Goal: Contribute content: Add original content to the website for others to see

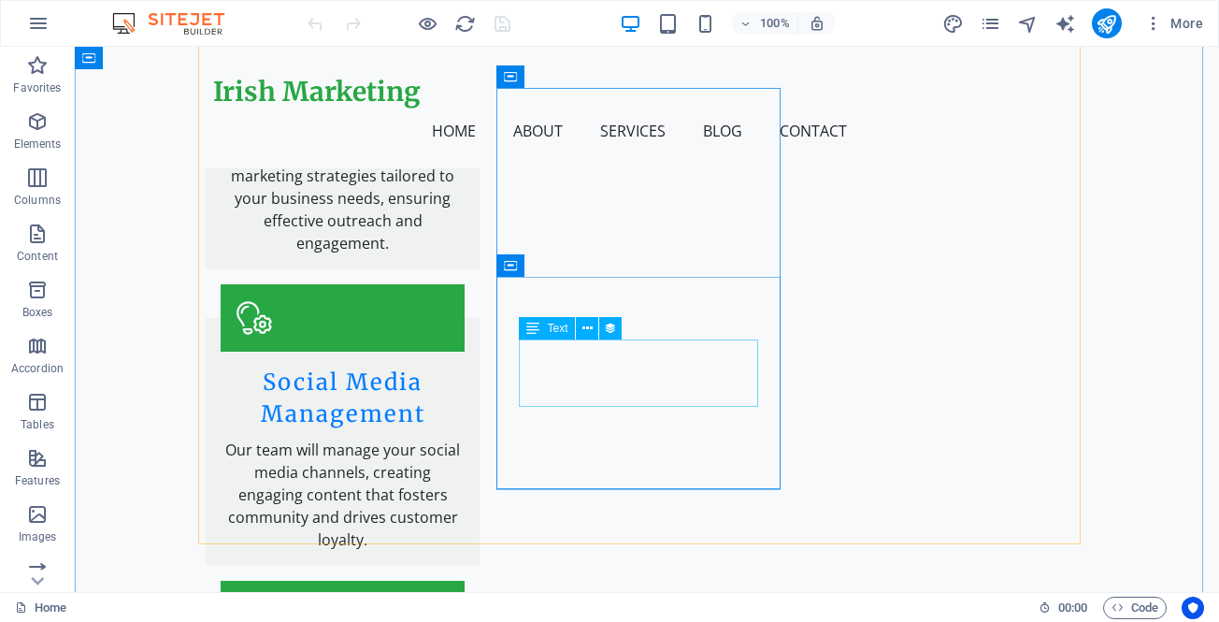
scroll to position [3645, 0]
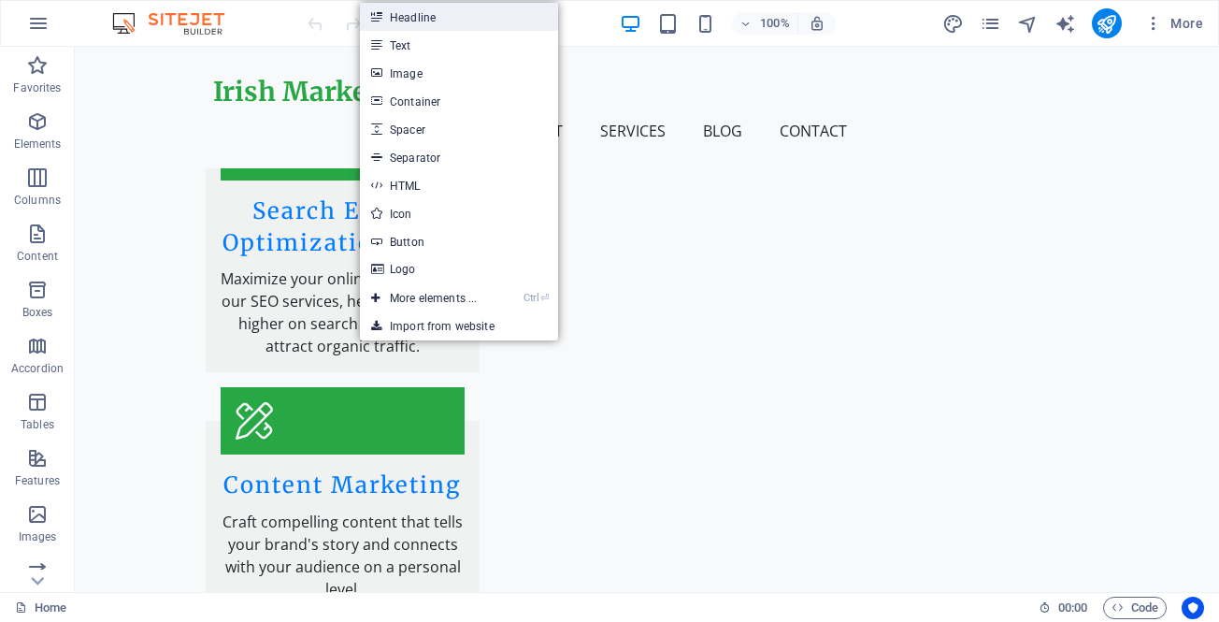
click at [426, 14] on link "Headline" at bounding box center [459, 17] width 198 height 28
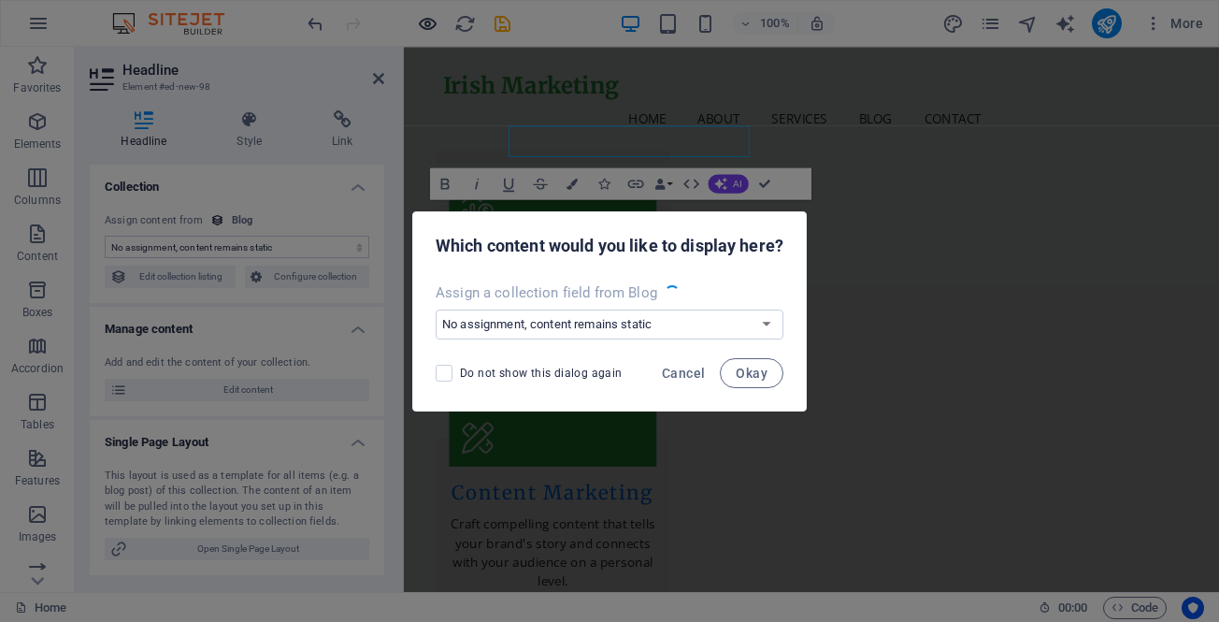
scroll to position [3732, 0]
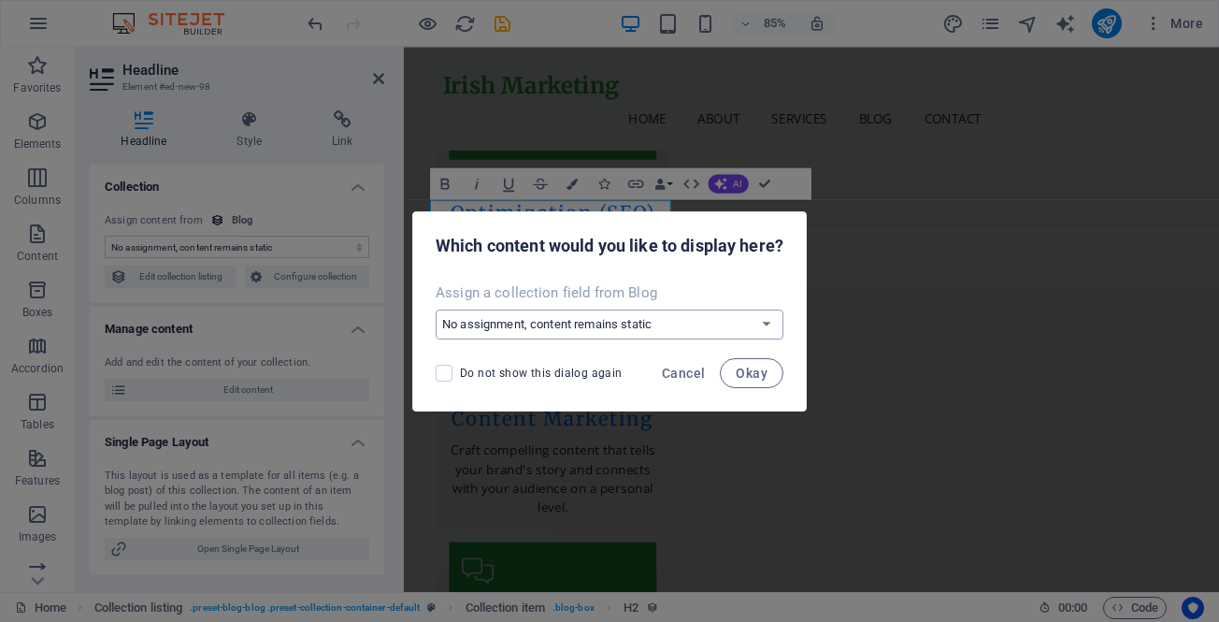
click at [650, 327] on select "No assignment, content remains static Create a new field Created at (Date) Upda…" at bounding box center [610, 324] width 348 height 30
click at [633, 268] on div "Which content would you like to display here?" at bounding box center [609, 244] width 393 height 64
click at [679, 371] on span "Cancel" at bounding box center [683, 372] width 43 height 15
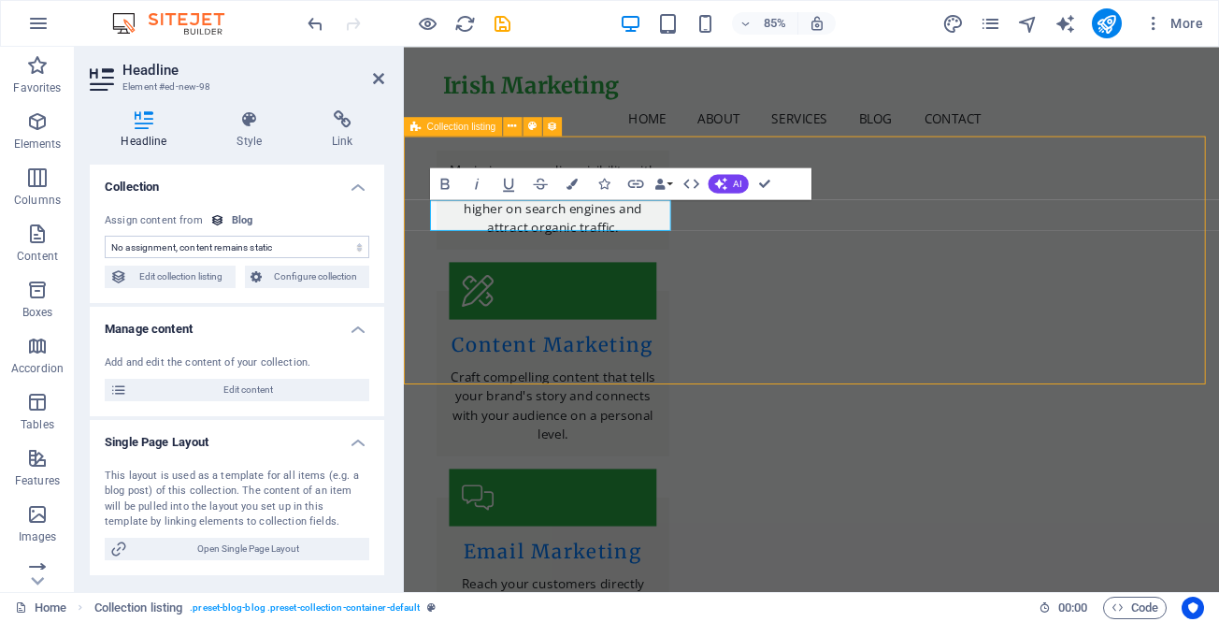
scroll to position [3645, 0]
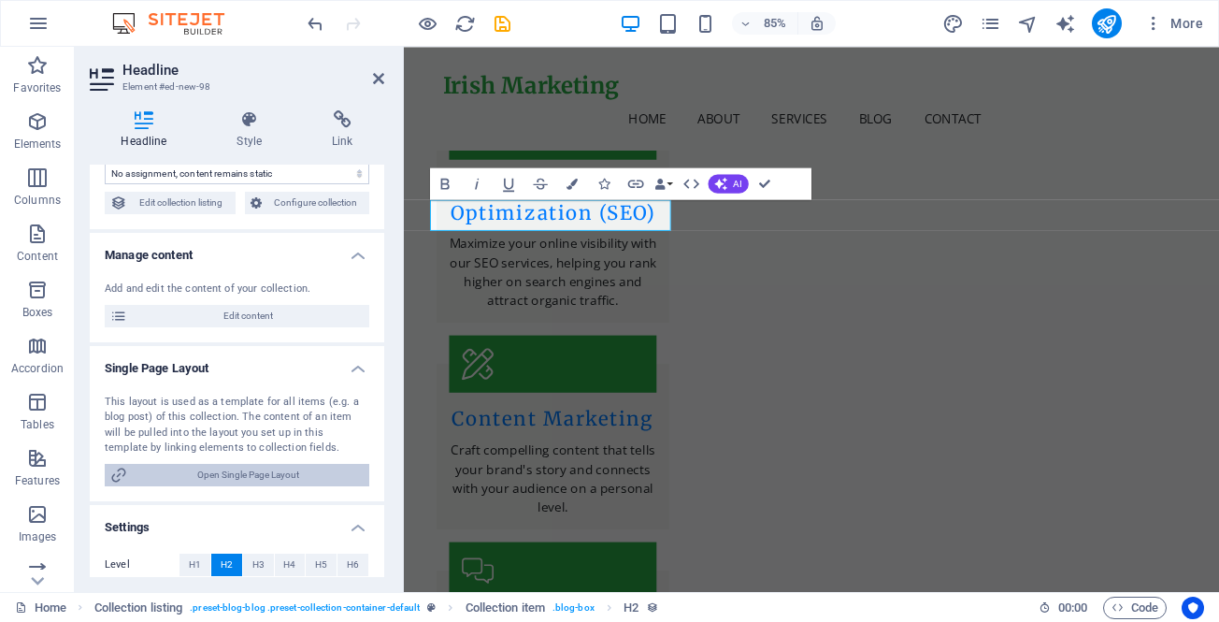
scroll to position [0, 0]
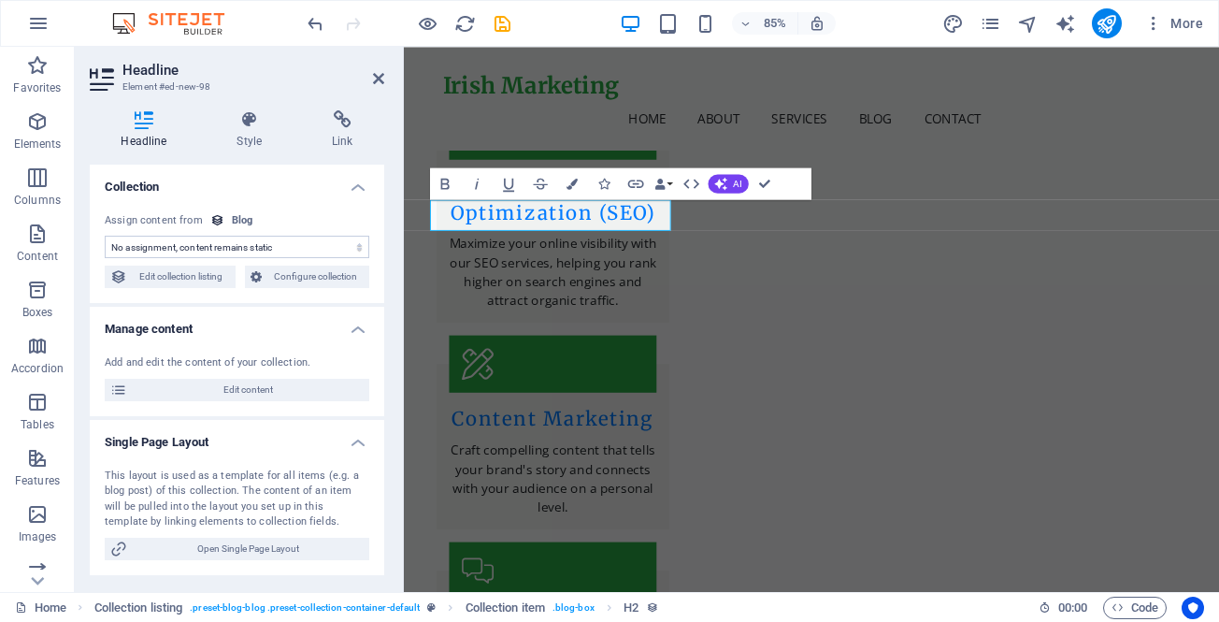
click at [237, 243] on select "No assignment, content remains static Created at (Date) Updated at (Date) Name …" at bounding box center [237, 247] width 265 height 22
select select "name"
click at [105, 236] on select "No assignment, content remains static Created at (Date) Updated at (Date) Name …" at bounding box center [237, 247] width 265 height 22
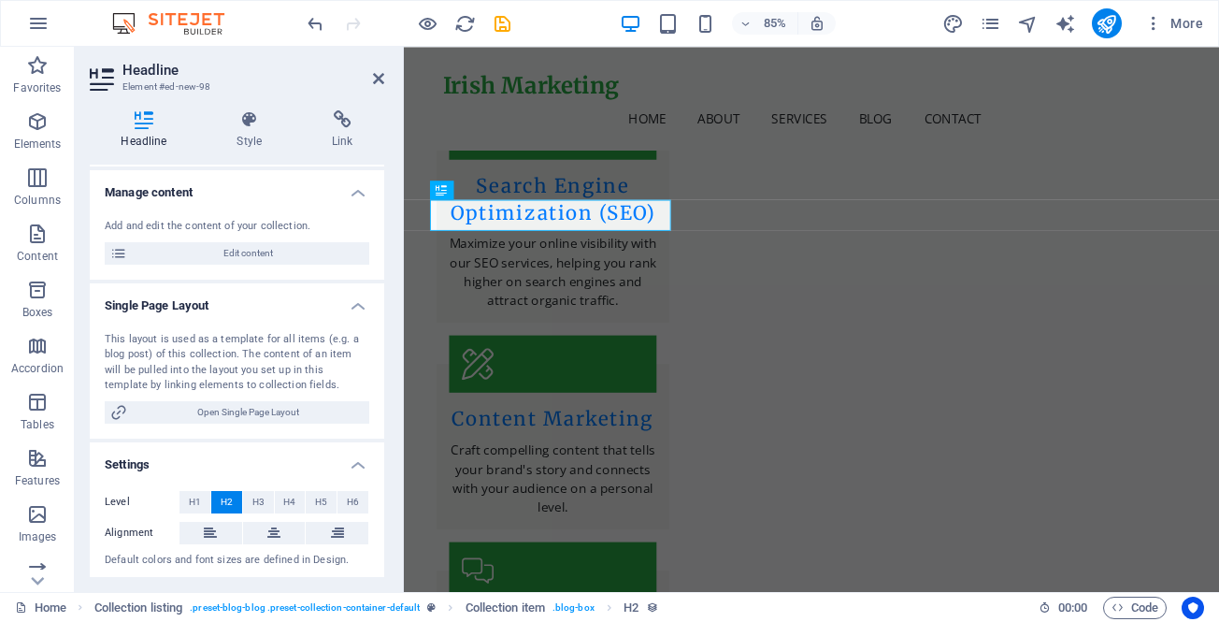
scroll to position [174, 0]
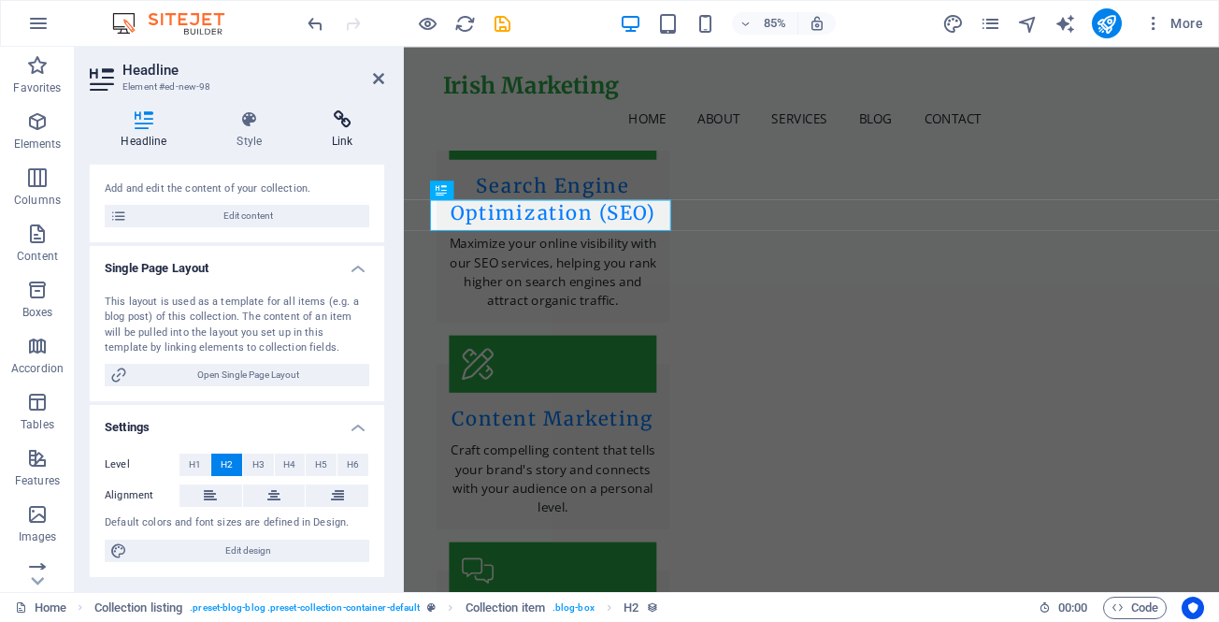
click at [345, 120] on icon at bounding box center [342, 119] width 83 height 19
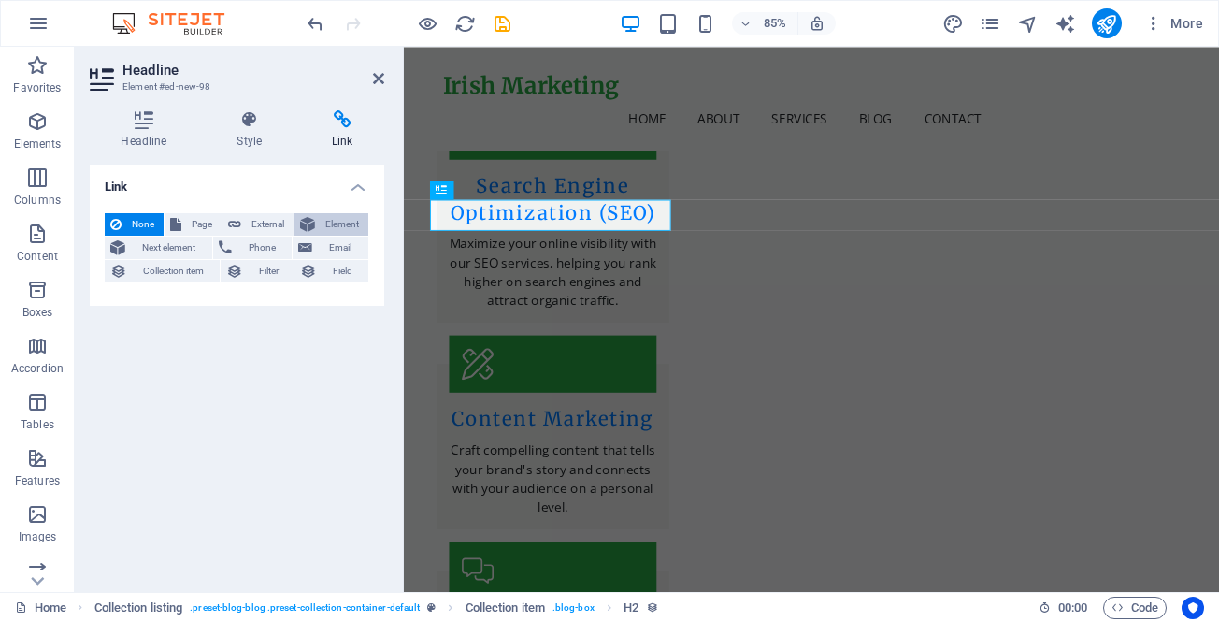
click at [308, 226] on icon at bounding box center [307, 224] width 15 height 22
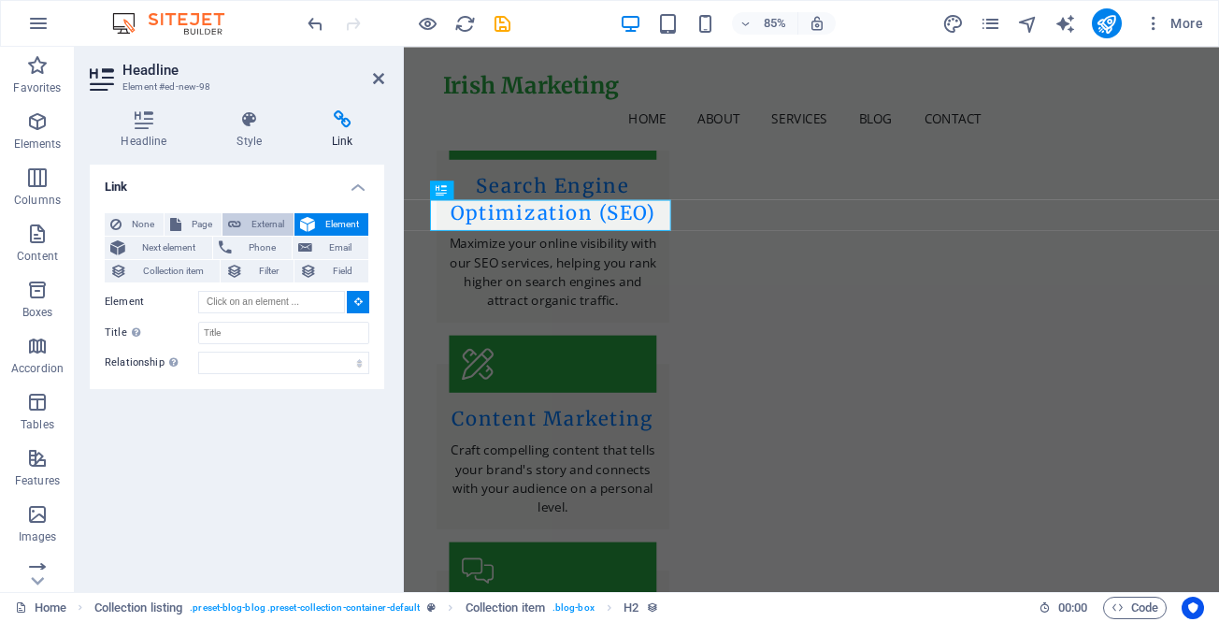
click at [256, 219] on span "External" at bounding box center [267, 224] width 41 height 22
select select
select select "blank"
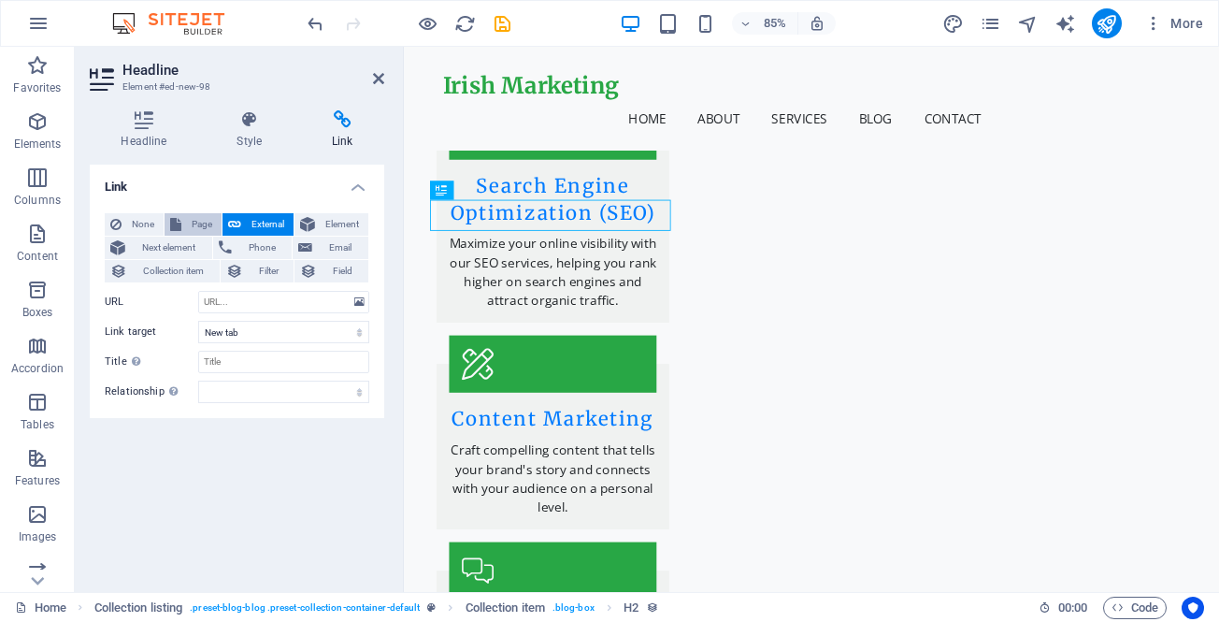
click at [206, 225] on span "Page" at bounding box center [201, 224] width 29 height 22
select select
click at [140, 216] on span "None" at bounding box center [142, 224] width 31 height 22
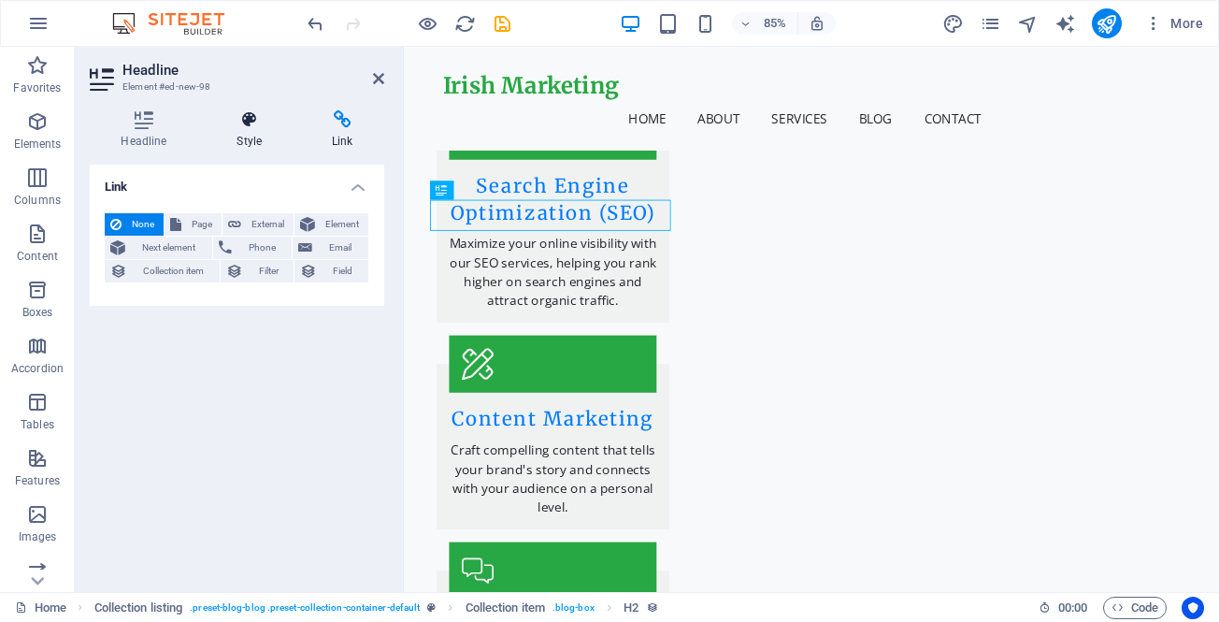
click at [240, 125] on icon at bounding box center [250, 119] width 88 height 19
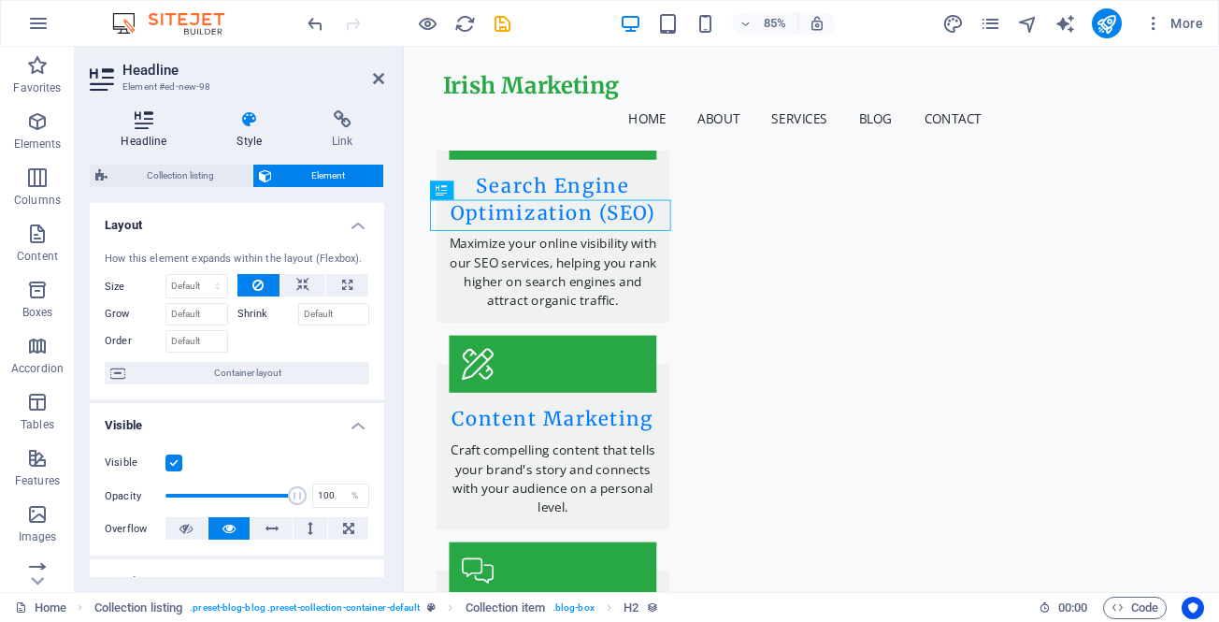
click at [134, 130] on h4 "Headline" at bounding box center [148, 129] width 116 height 39
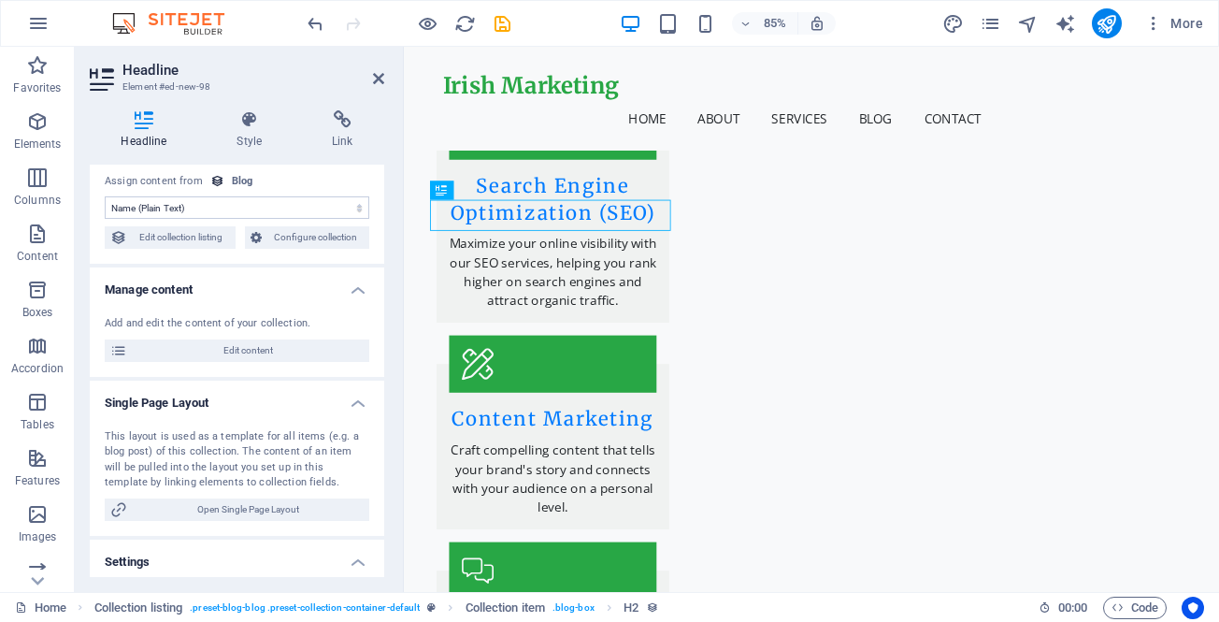
scroll to position [0, 0]
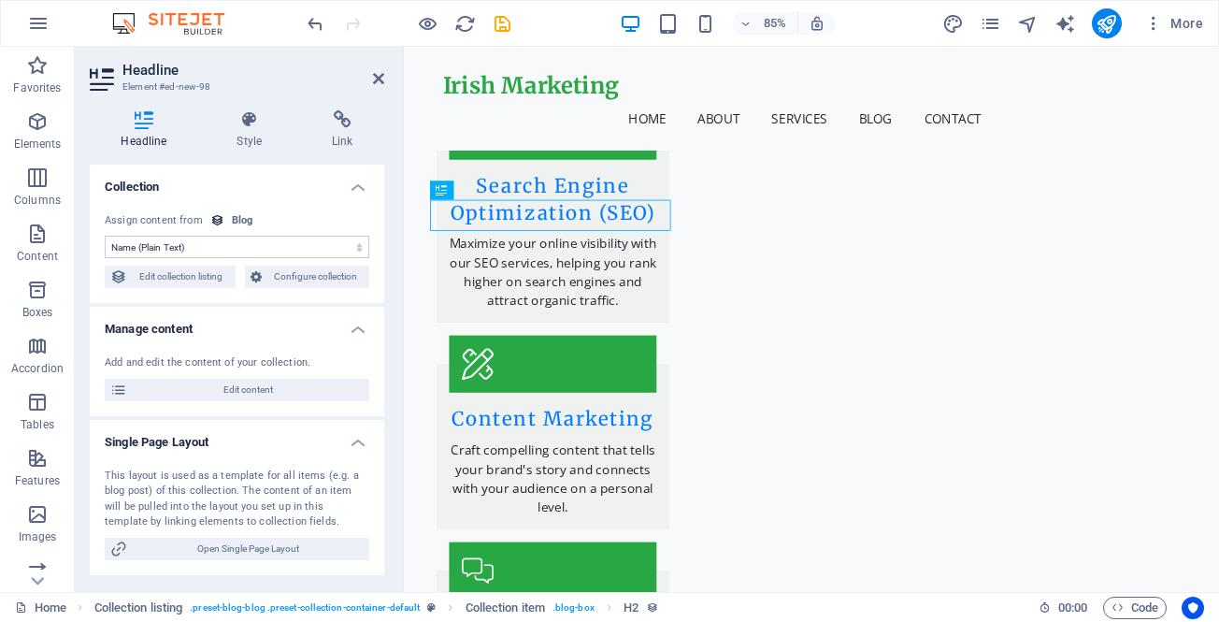
click at [217, 241] on select "No assignment, content remains static Created at (Date) Updated at (Date) Name …" at bounding box center [237, 247] width 265 height 22
click at [105, 236] on select "No assignment, content remains static Created at (Date) Updated at (Date) Name …" at bounding box center [237, 247] width 265 height 22
click at [208, 236] on select "No assignment, content remains static Created at (Date) Updated at (Date) Name …" at bounding box center [237, 247] width 265 height 22
click at [105, 236] on select "No assignment, content remains static Created at (Date) Updated at (Date) Name …" at bounding box center [237, 247] width 265 height 22
click at [201, 237] on select "No assignment, content remains static Created at (Date) Updated at (Date) Name …" at bounding box center [237, 247] width 265 height 22
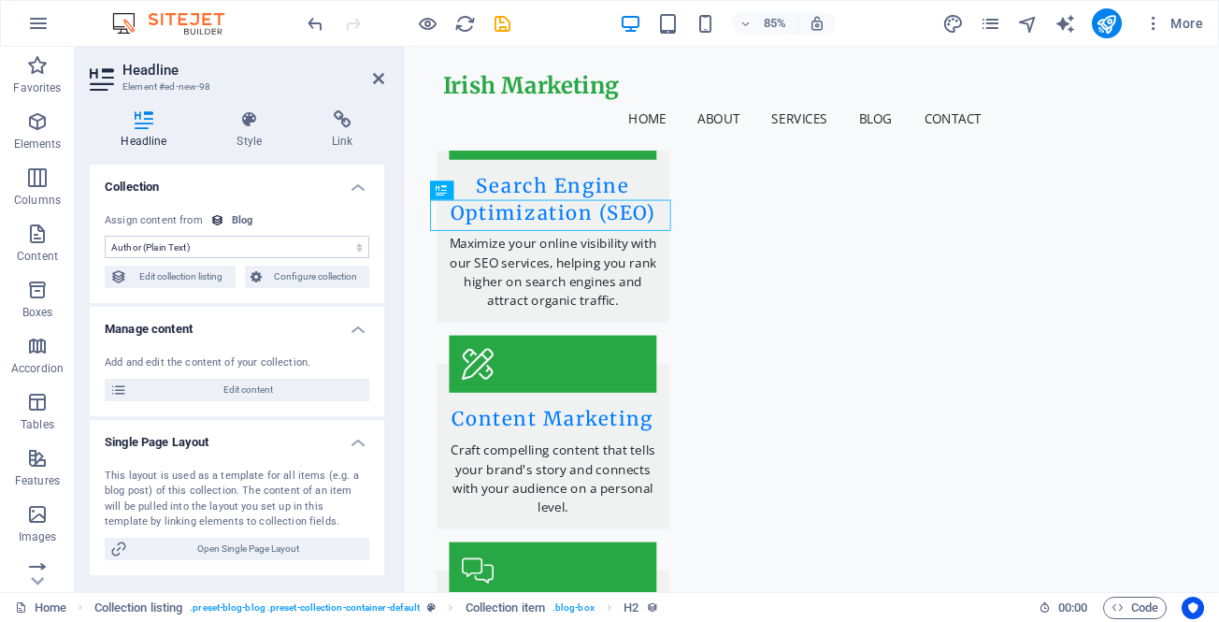
click at [105, 236] on select "No assignment, content remains static Created at (Date) Updated at (Date) Name …" at bounding box center [237, 247] width 265 height 22
click at [193, 244] on select "No assignment, content remains static Created at (Date) Updated at (Date) Name …" at bounding box center [237, 247] width 265 height 22
click at [105, 236] on select "No assignment, content remains static Created at (Date) Updated at (Date) Name …" at bounding box center [237, 247] width 265 height 22
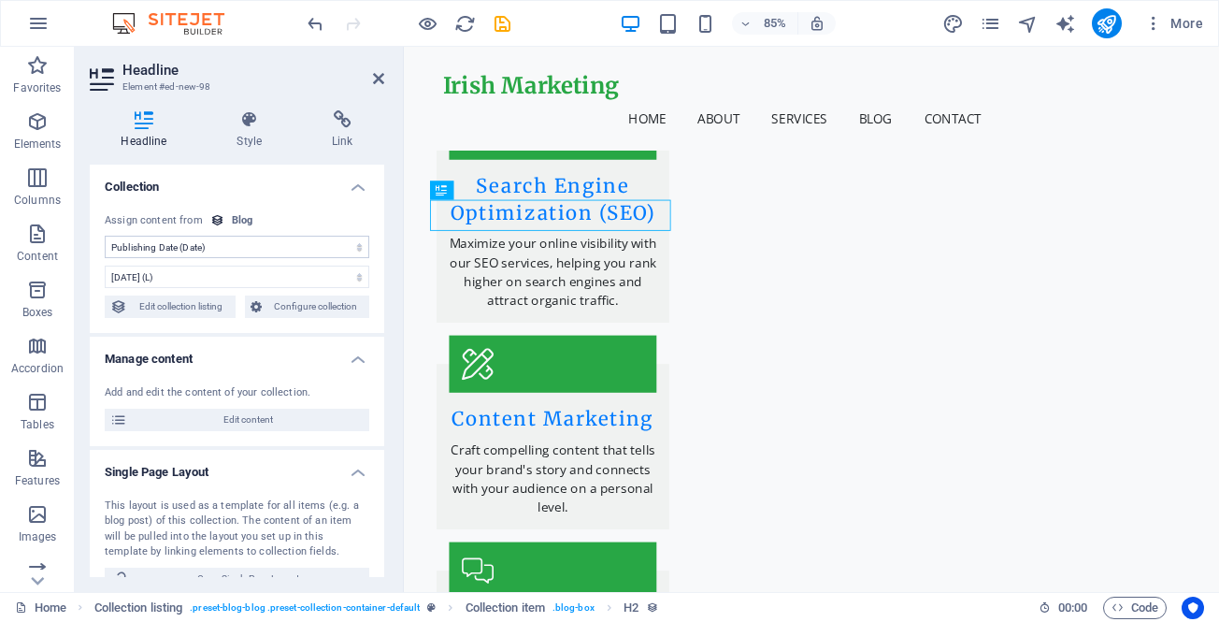
click at [184, 238] on select "No assignment, content remains static Created at (Date) Updated at (Date) Name …" at bounding box center [237, 247] width 265 height 22
select select "name"
click at [105, 236] on select "No assignment, content remains static Created at (Date) Updated at (Date) Name …" at bounding box center [237, 247] width 265 height 22
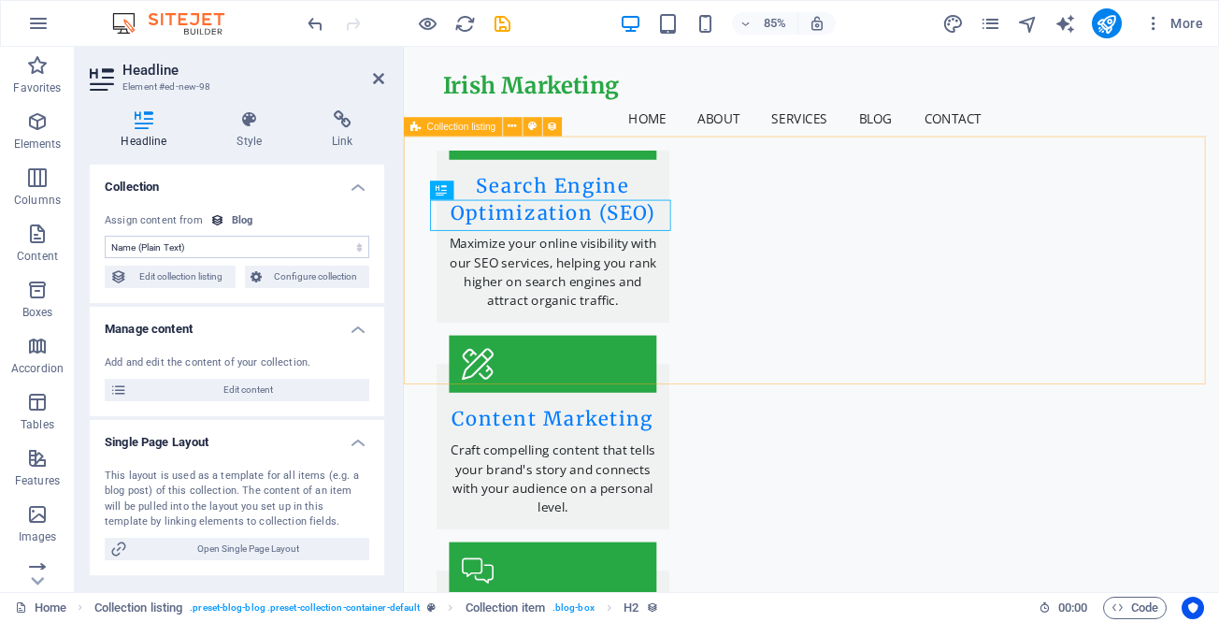
click at [481, 126] on span "Collection listing" at bounding box center [461, 126] width 69 height 9
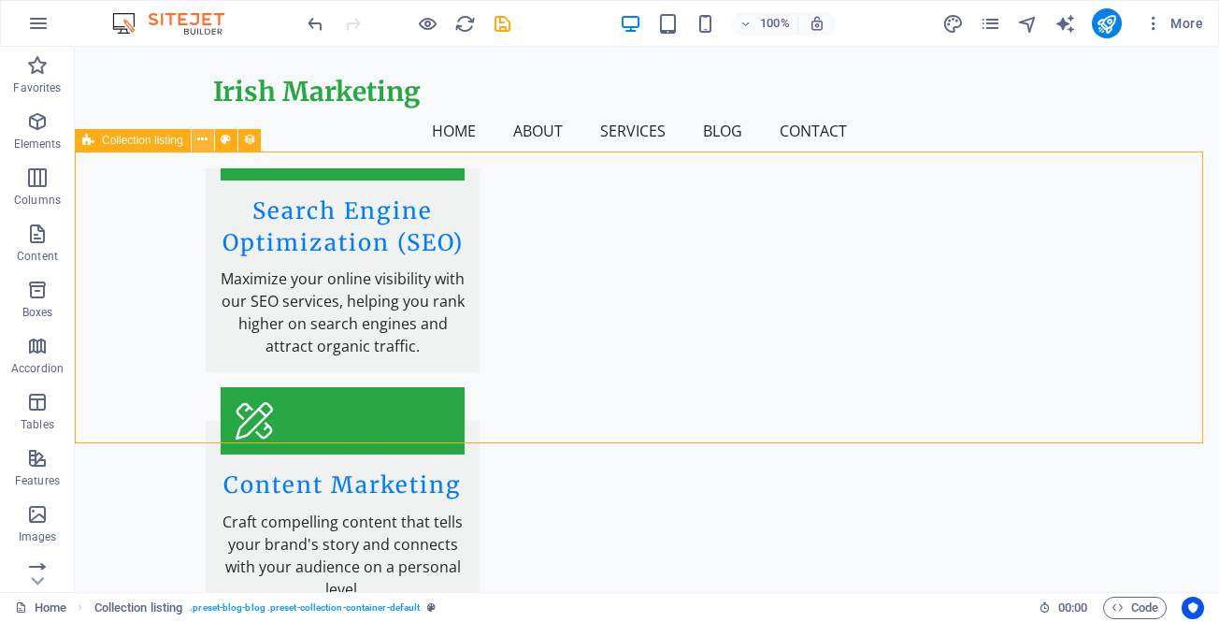
click at [205, 136] on icon at bounding box center [202, 140] width 10 height 20
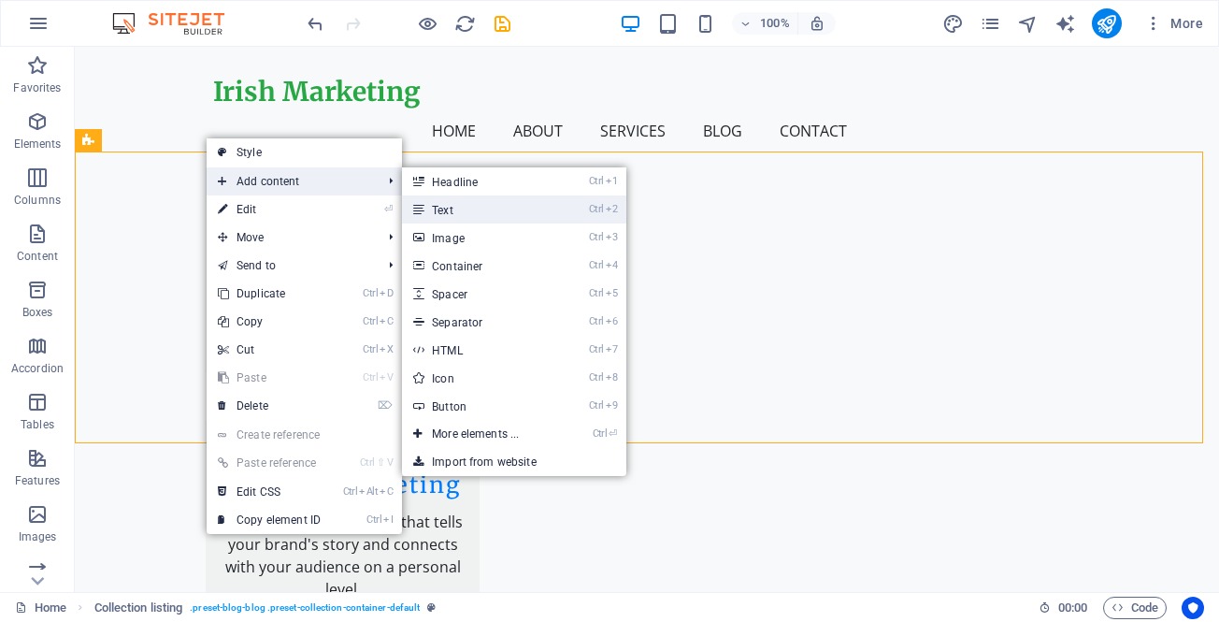
click at [431, 212] on link "Ctrl 2 Text" at bounding box center [479, 209] width 154 height 28
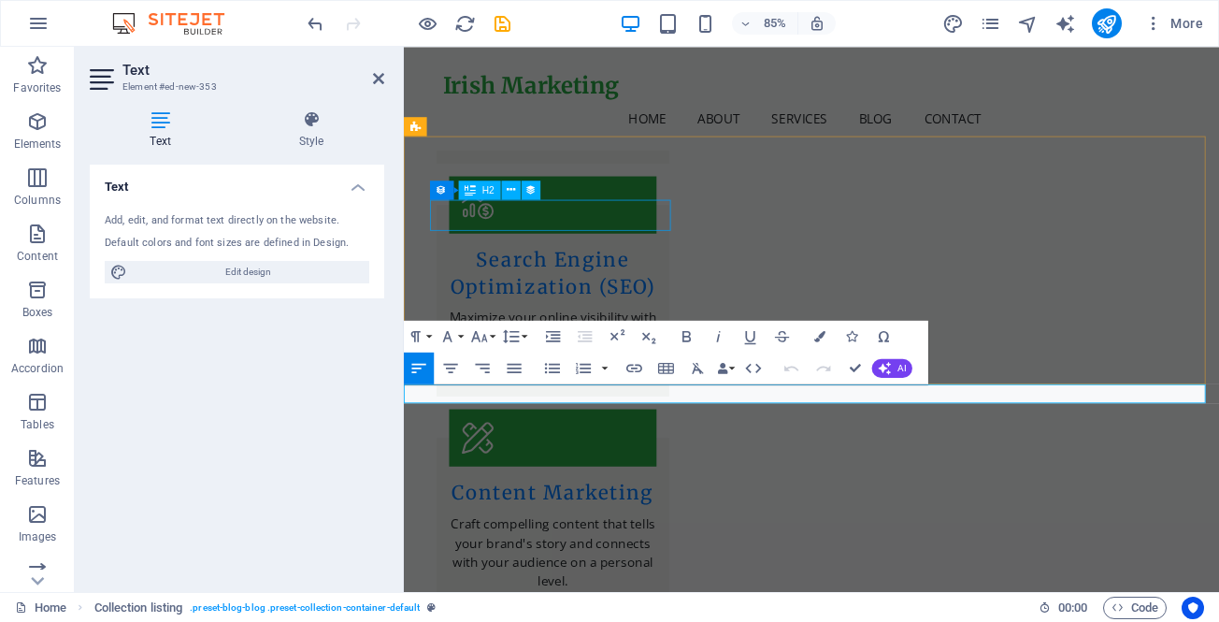
scroll to position [3732, 0]
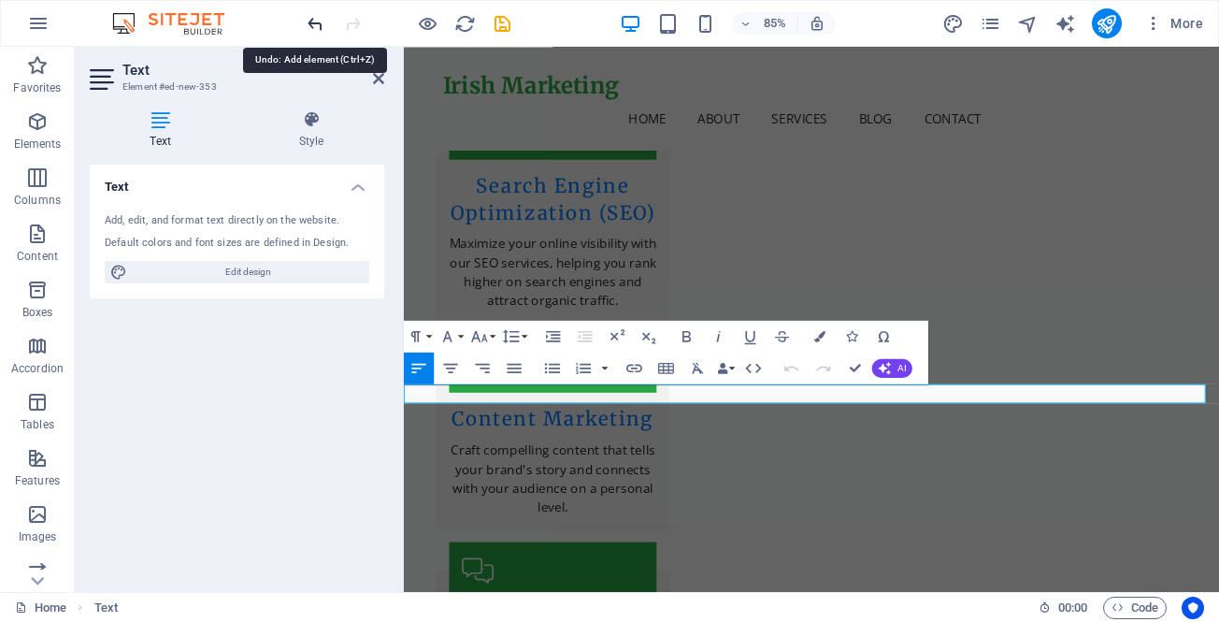
click at [312, 24] on icon "undo" at bounding box center [315, 23] width 21 height 21
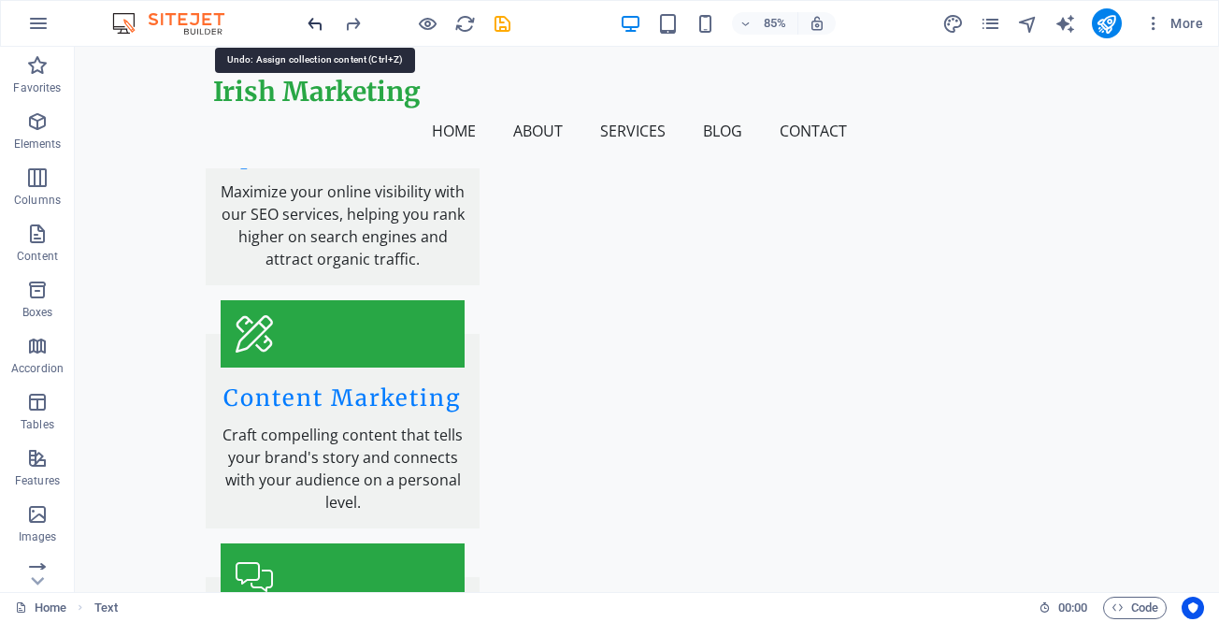
scroll to position [3645, 0]
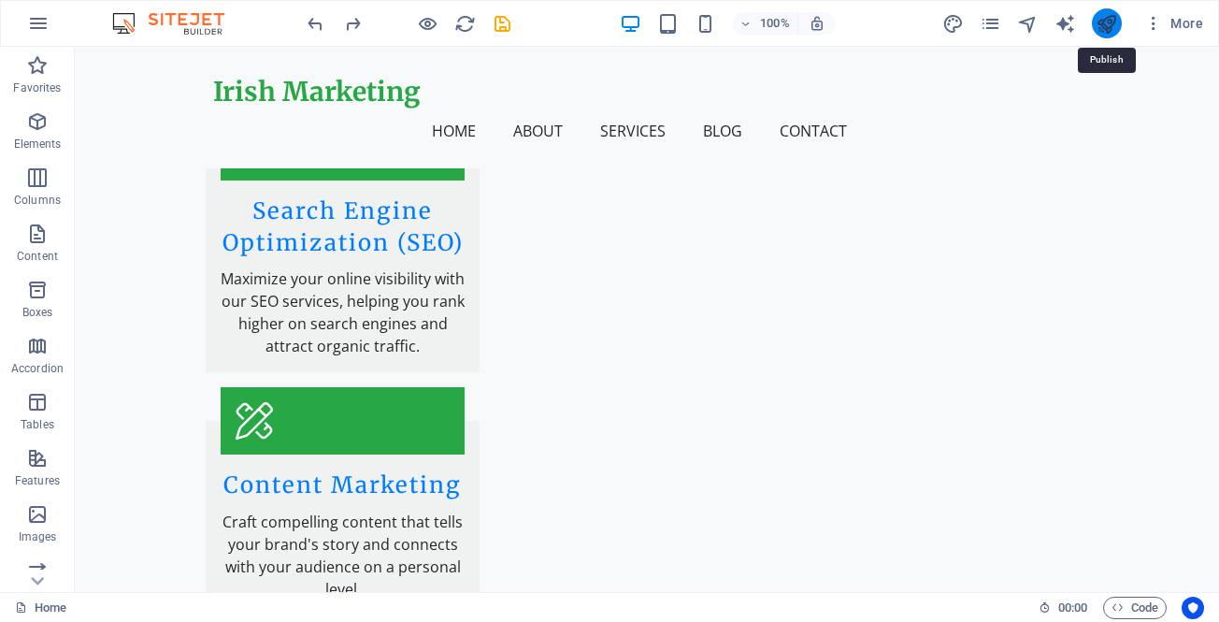
click at [1108, 25] on icon "publish" at bounding box center [1106, 23] width 21 height 21
